Goal: Information Seeking & Learning: Learn about a topic

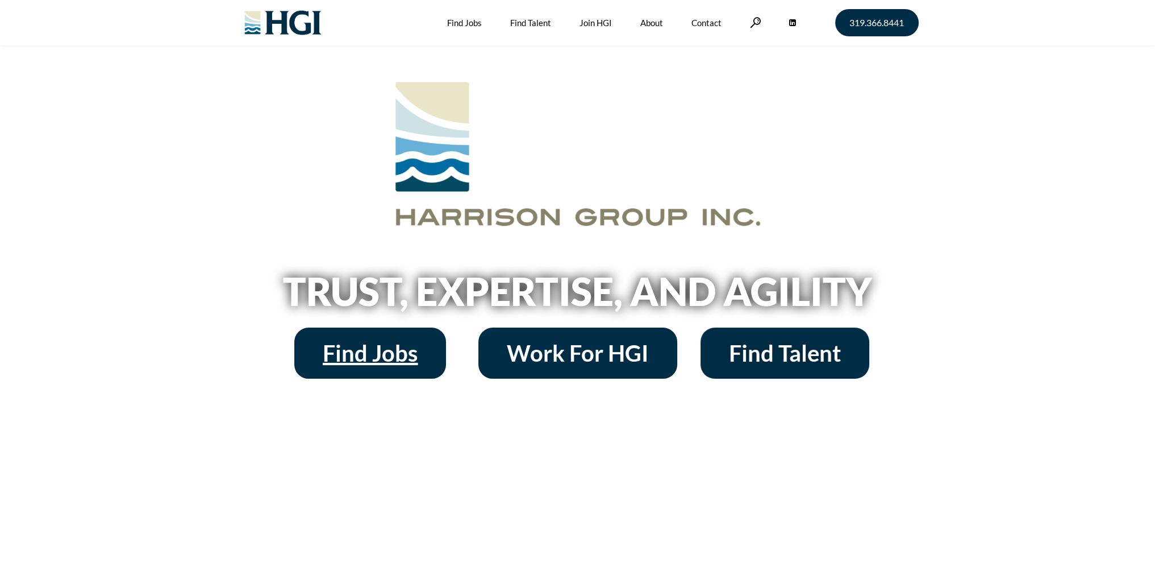
click at [372, 353] on span "Find Jobs" at bounding box center [370, 353] width 95 height 23
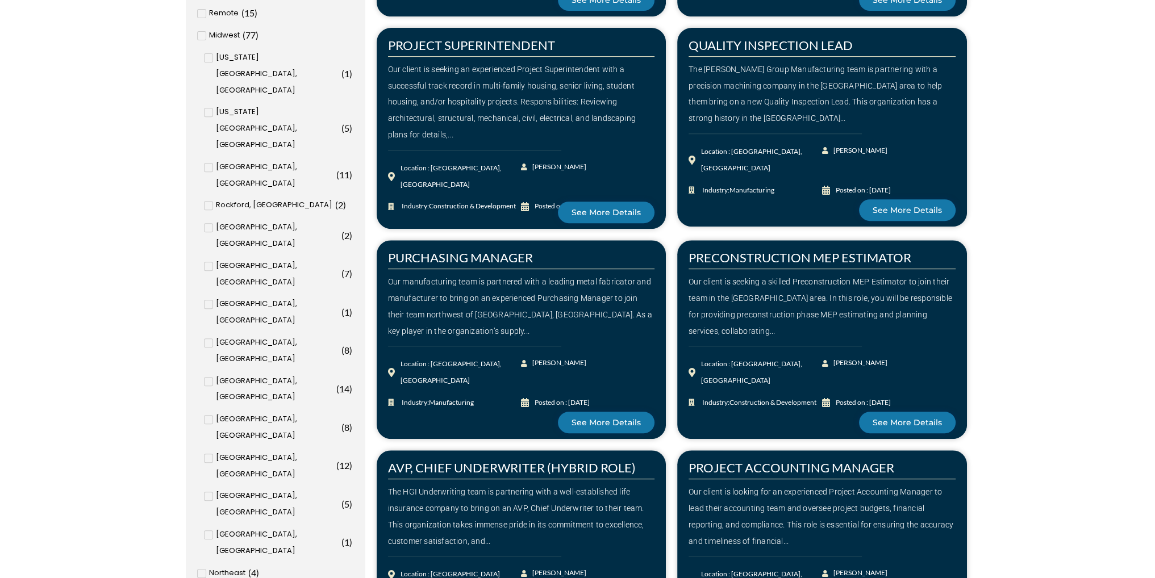
scroll to position [662, 0]
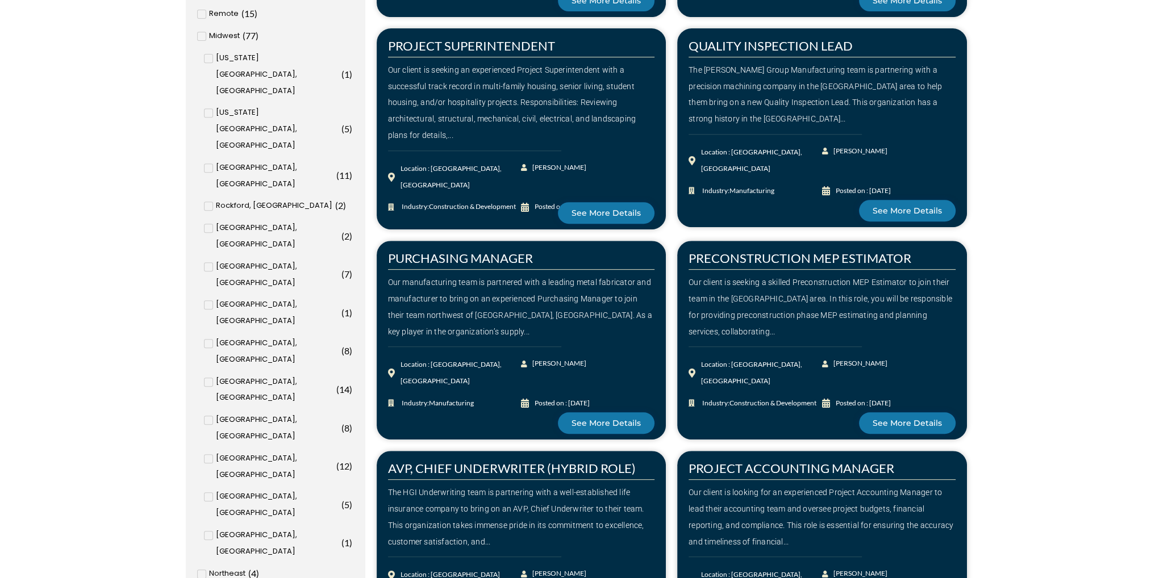
click at [209, 105] on div "Kansas City, MO ( 5 )" at bounding box center [278, 129] width 148 height 49
click at [0, 0] on input "Kansas City, MO ( 5 )" at bounding box center [0, 0] width 0 height 0
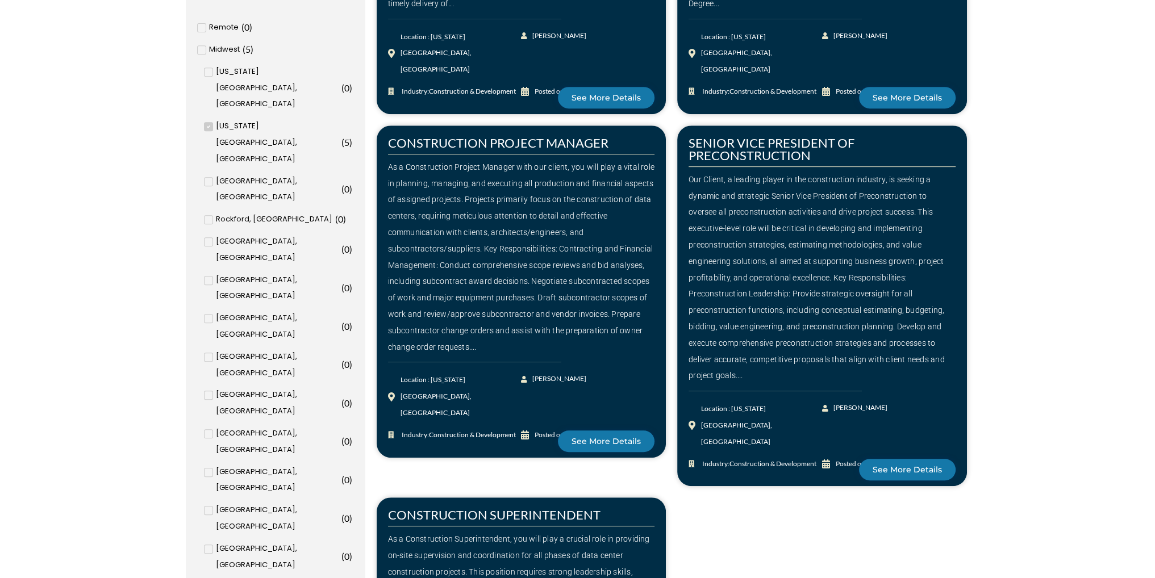
scroll to position [658, 0]
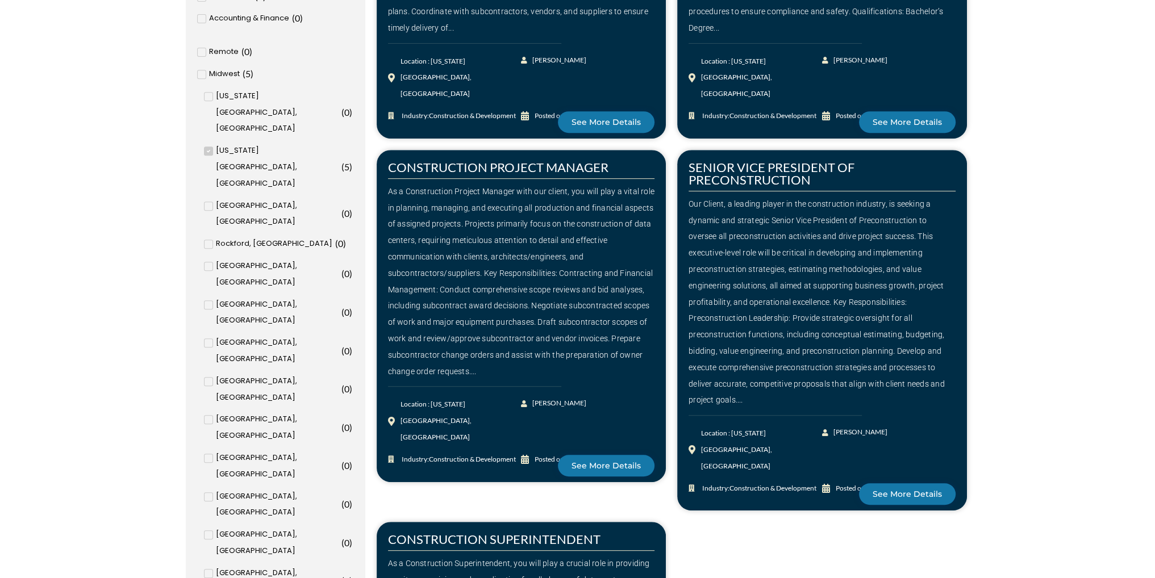
click at [590, 223] on div "As a Construction Project Manager with our client, you will play a vital role i…" at bounding box center [521, 282] width 267 height 197
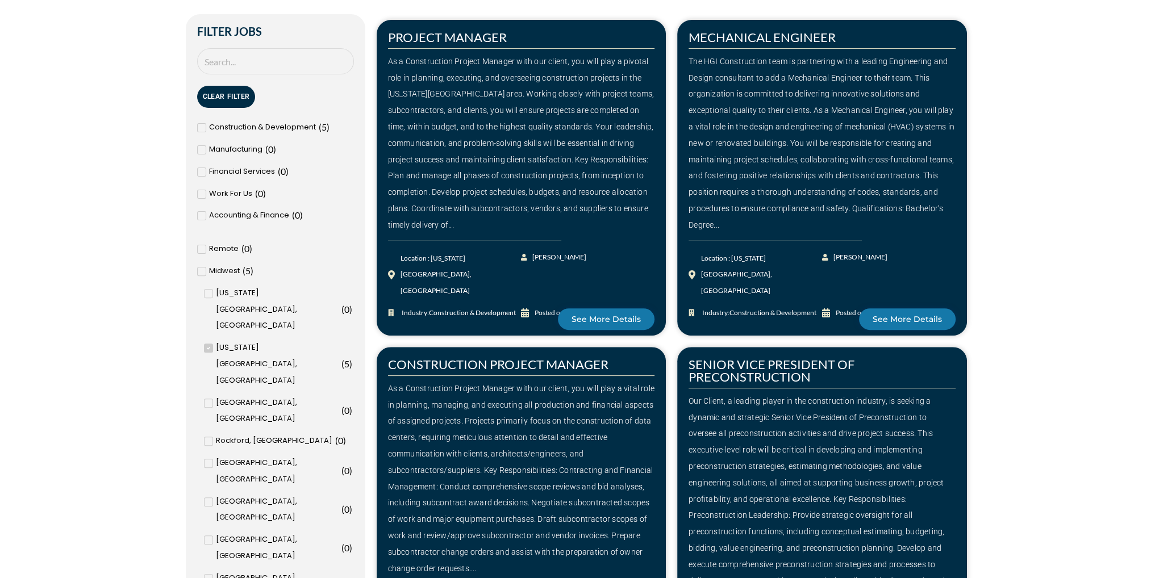
scroll to position [431, 0]
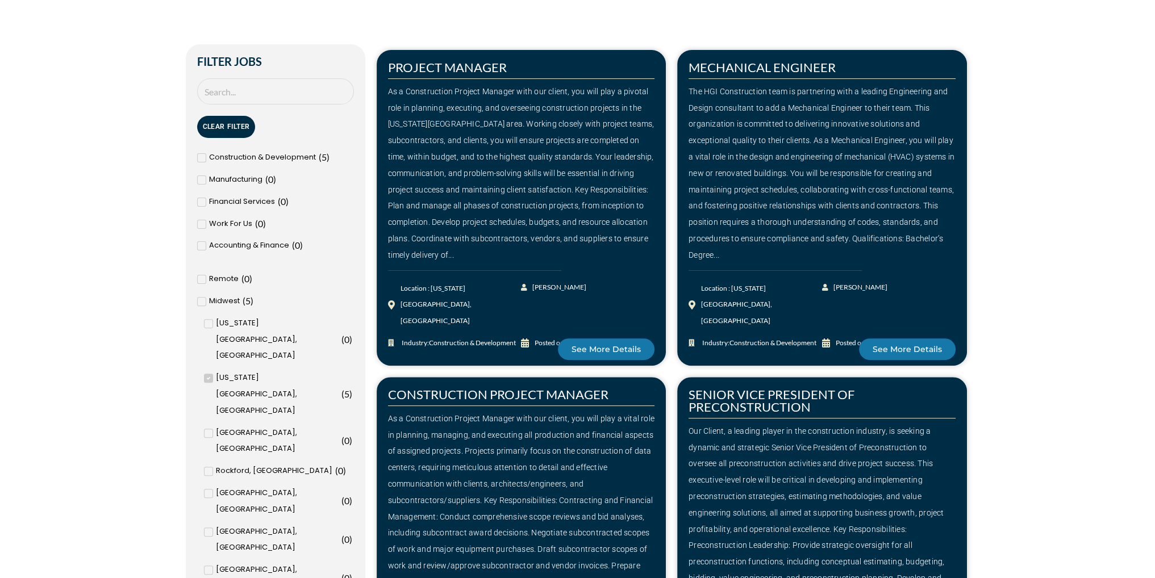
click at [597, 187] on div "As a Construction Project Manager with our client, you will play a pivotal role…" at bounding box center [521, 174] width 267 height 180
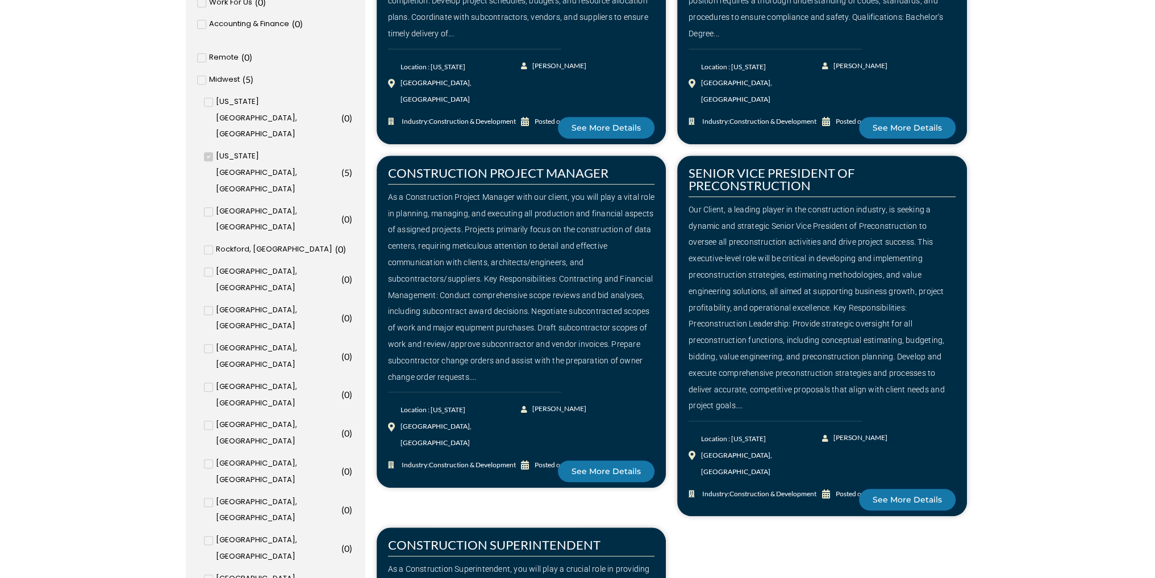
scroll to position [677, 0]
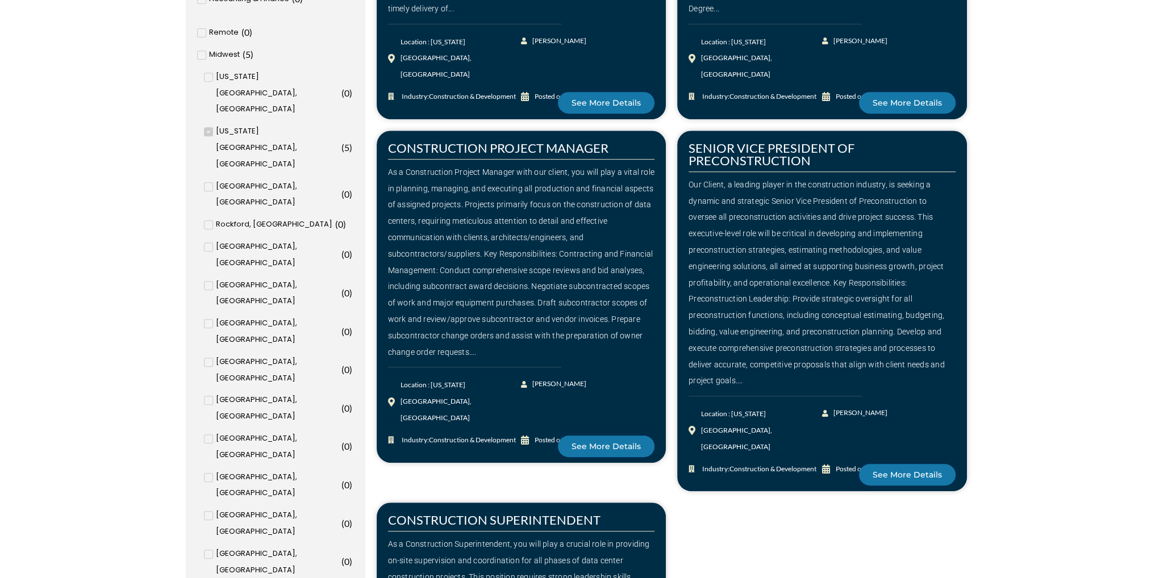
click at [597, 215] on div "Our Client, a leading player in the construction industry, is seeking a dynamic…" at bounding box center [822, 283] width 267 height 212
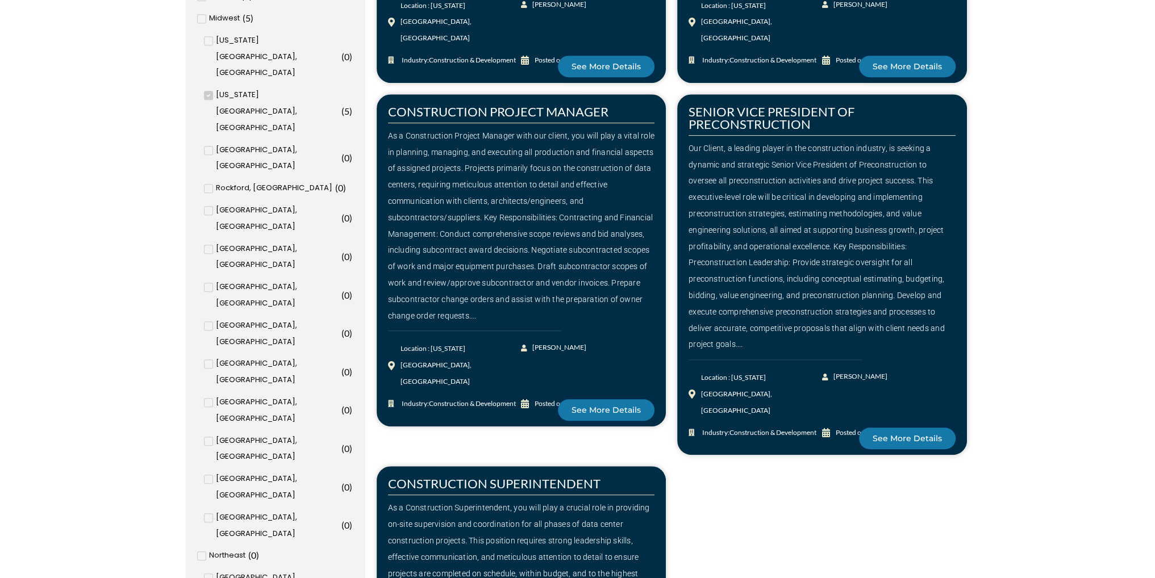
scroll to position [715, 0]
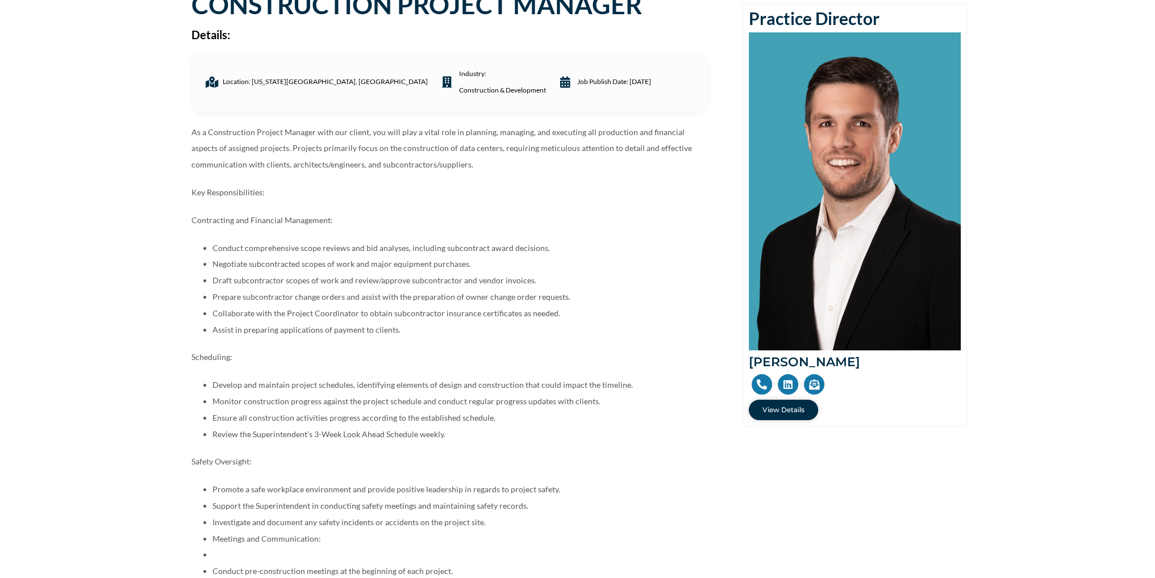
scroll to position [132, 0]
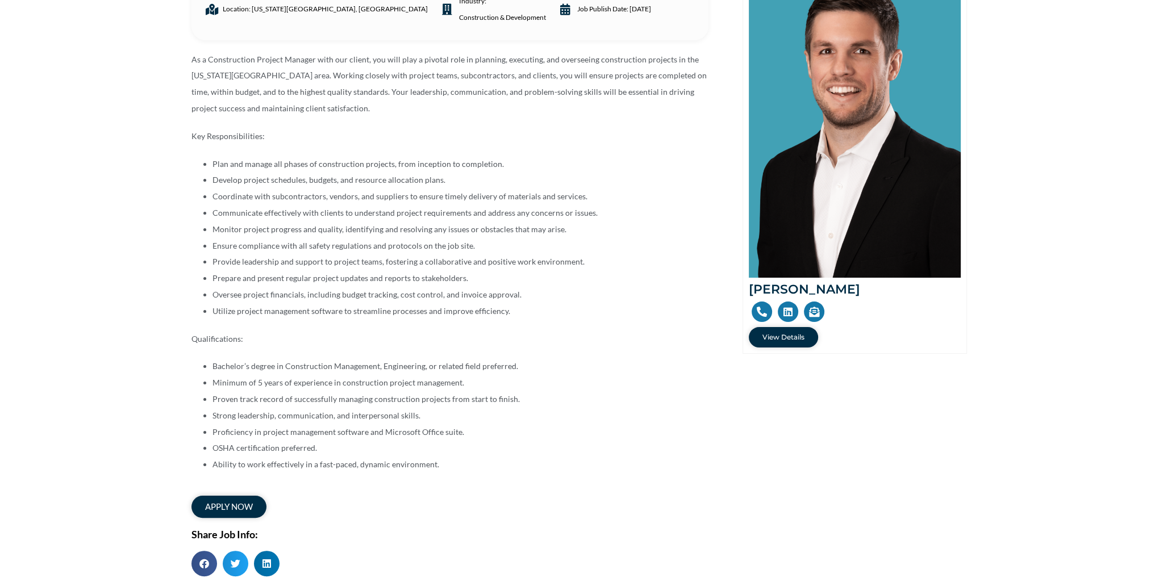
scroll to position [227, 0]
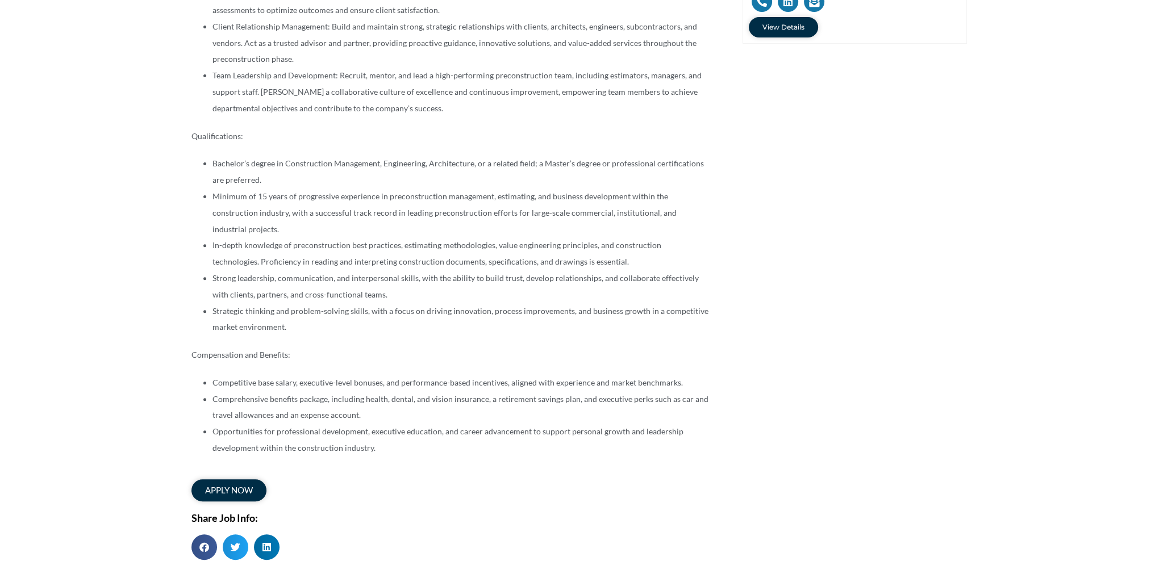
scroll to position [511, 0]
